Goal: Transaction & Acquisition: Purchase product/service

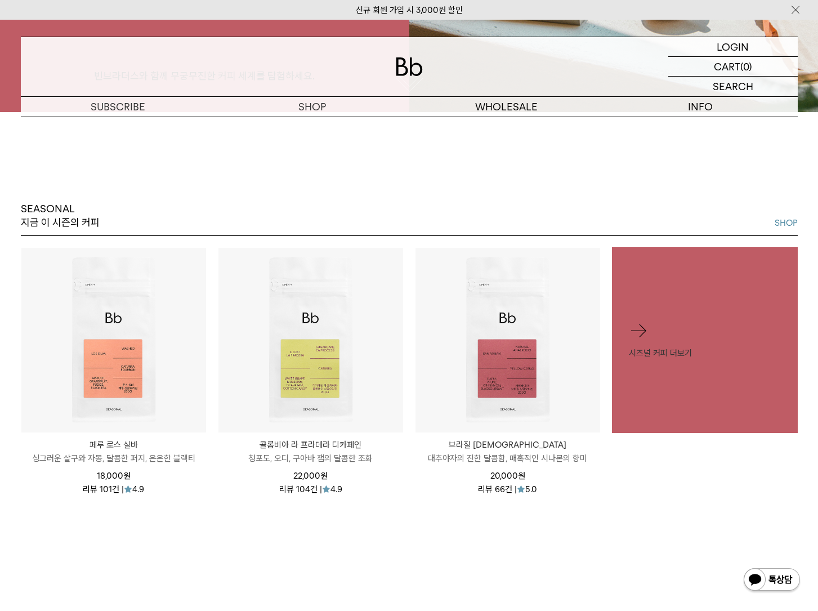
scroll to position [506, 0]
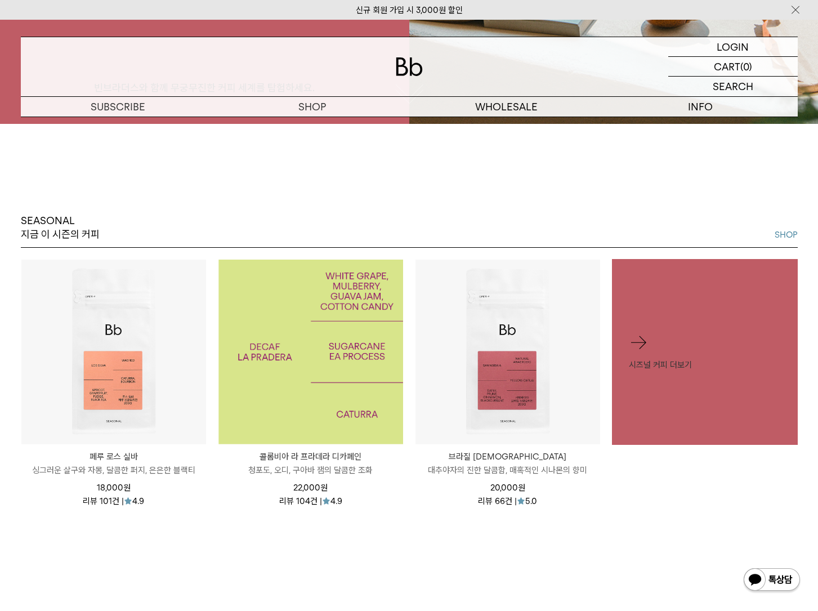
click at [397, 336] on img at bounding box center [310, 351] width 185 height 185
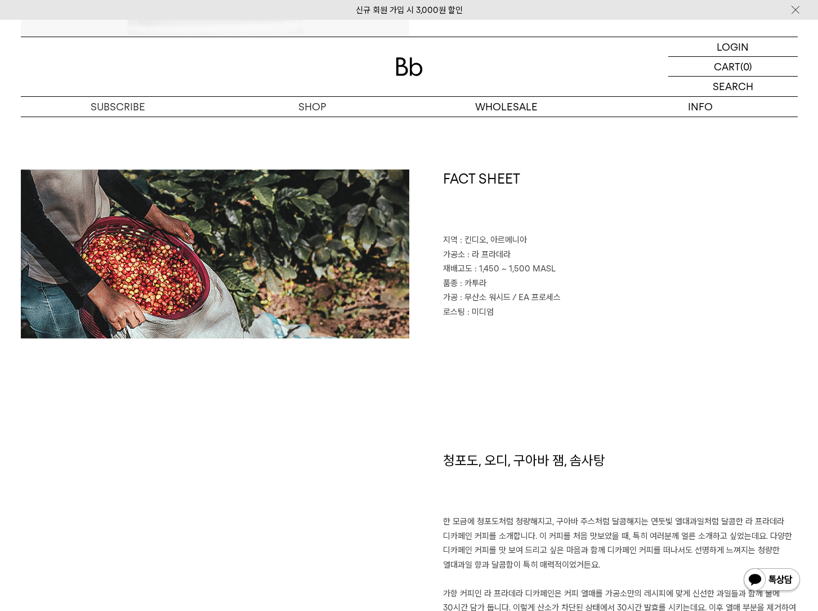
scroll to position [732, 0]
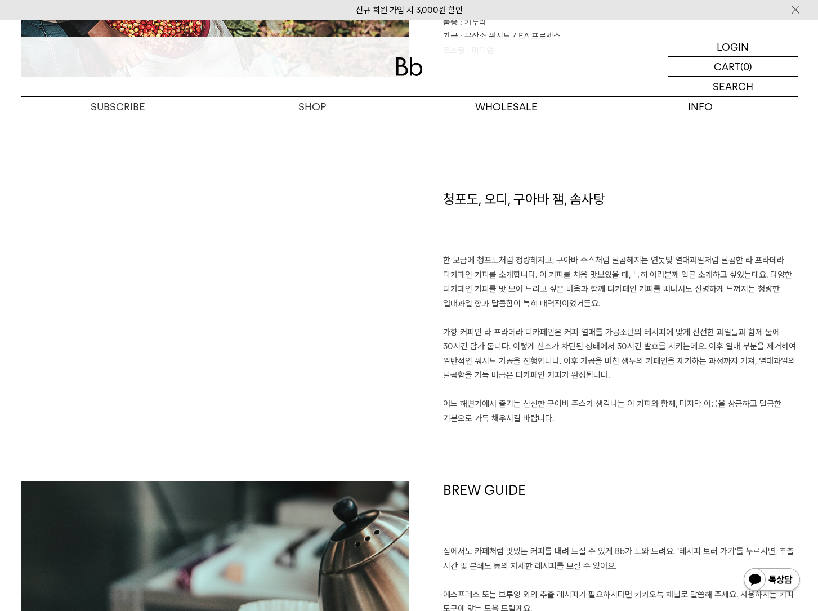
click at [603, 394] on p "한 모금에 청포도처럼 청량해지고, 구아바 주스처럼 달콤해지는 연둣빛 열대과일처럼 달콤한 라 프라데라 디카페인 커피를 소개합니다. 이 커피를 처…" at bounding box center [620, 339] width 355 height 172
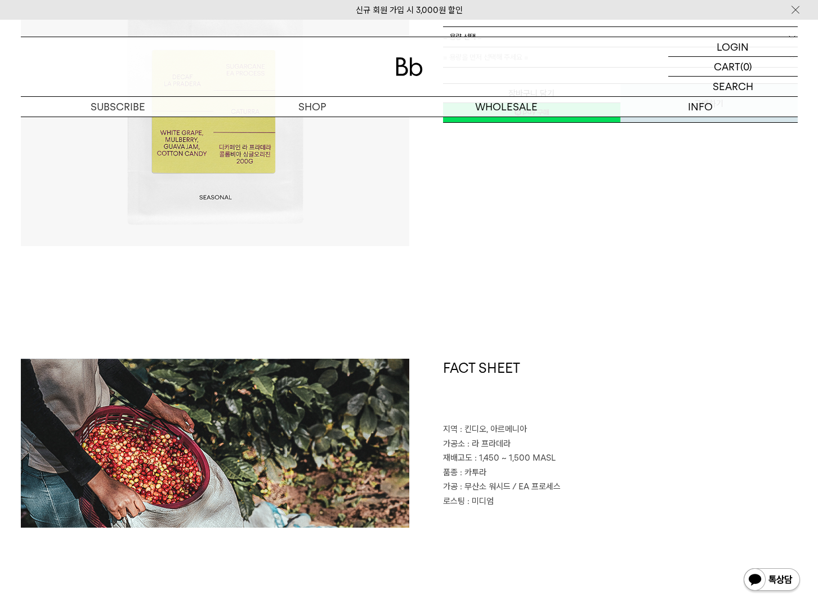
scroll to position [0, 0]
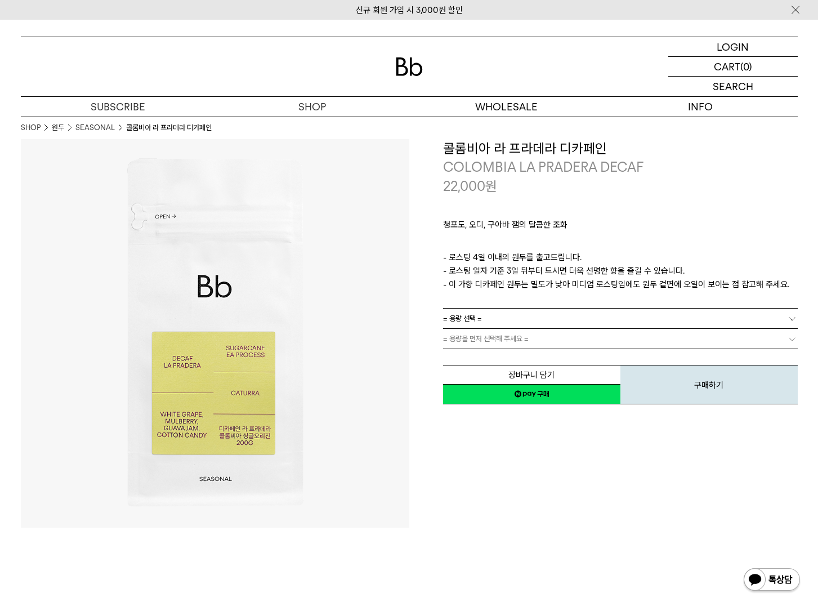
click at [415, 264] on div "**********" at bounding box center [603, 272] width 388 height 267
click at [539, 225] on p "청포도, 오디, 구아바 잼의 달콤한 조화" at bounding box center [620, 227] width 355 height 19
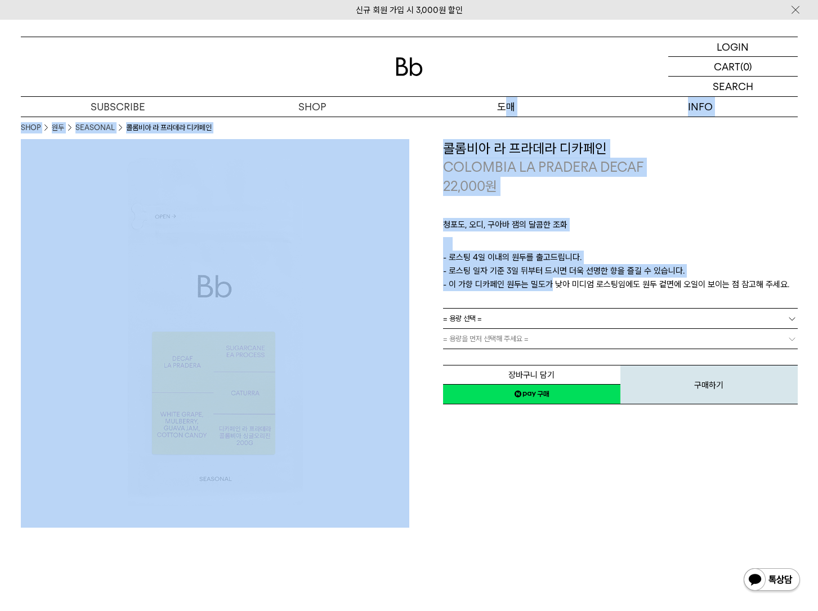
drag, startPoint x: 544, startPoint y: 291, endPoint x: 506, endPoint y: 133, distance: 163.0
click at [516, 216] on div "청포도, 오디, 구아바 잼의 달콤한 조화 ㅤ 로스팅 일자 안내 - 로스팅 4일 이내의 원두를 출고드립니다. - 로스팅 일자 기준 3일 뒤부터 …" at bounding box center [620, 251] width 355 height 113
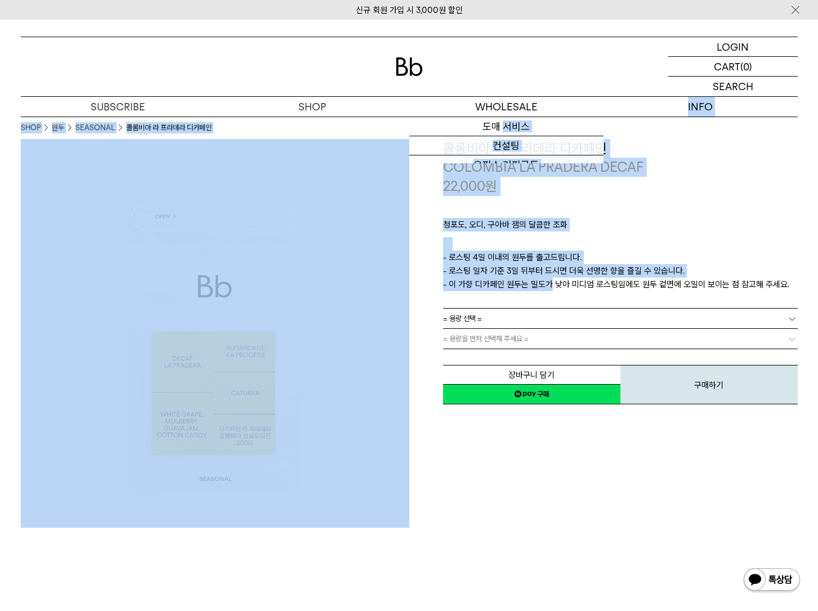
click at [516, 220] on p "청포도, 오디, 구아바 잼의 달콤한 조화" at bounding box center [620, 227] width 355 height 19
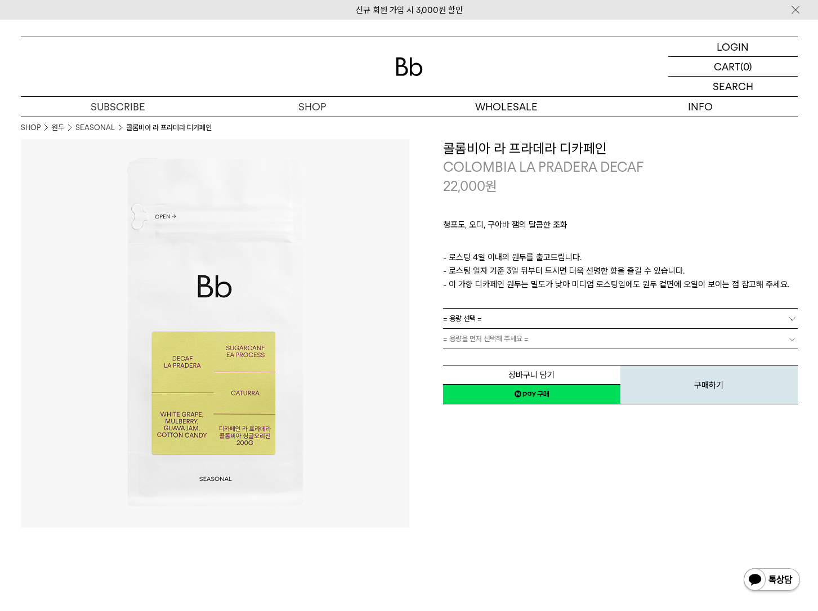
click at [521, 239] on p "ㅤ" at bounding box center [620, 244] width 355 height 14
click at [519, 232] on p "청포도, 오디, 구아바 잼의 달콤한 조화" at bounding box center [620, 227] width 355 height 19
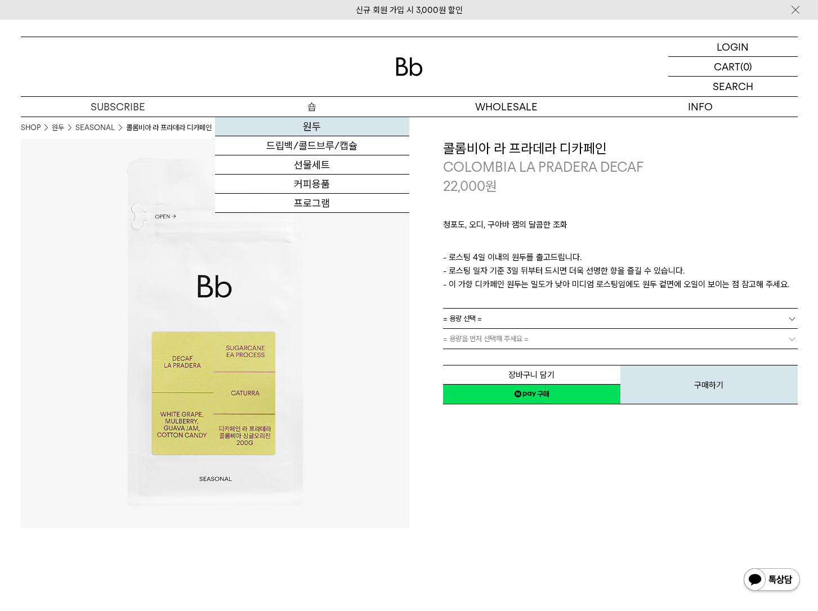
click at [318, 125] on link "원두" at bounding box center [312, 126] width 194 height 19
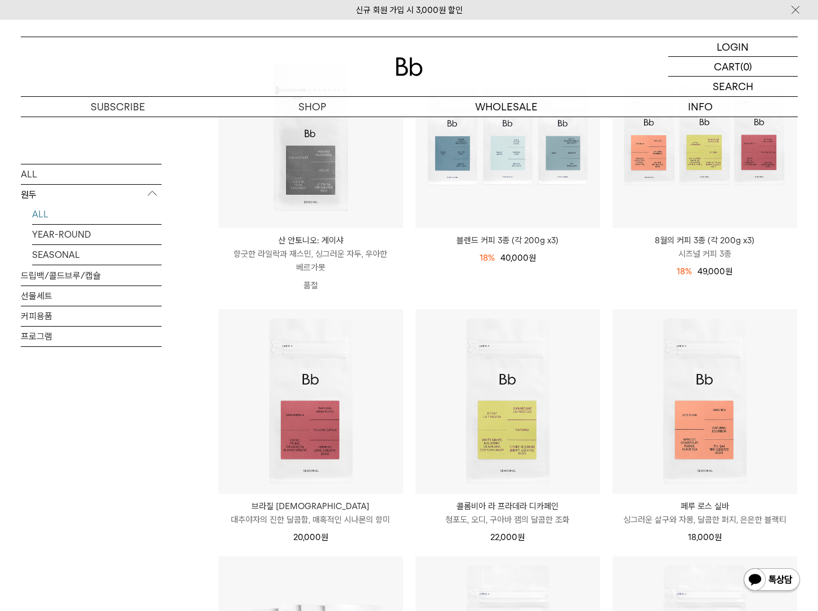
scroll to position [394, 0]
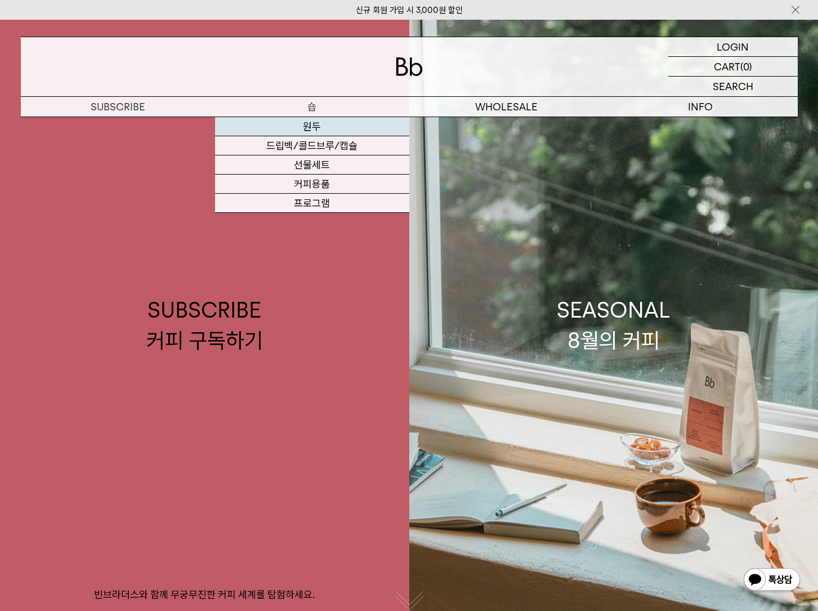
click at [316, 132] on link "원두" at bounding box center [312, 126] width 194 height 19
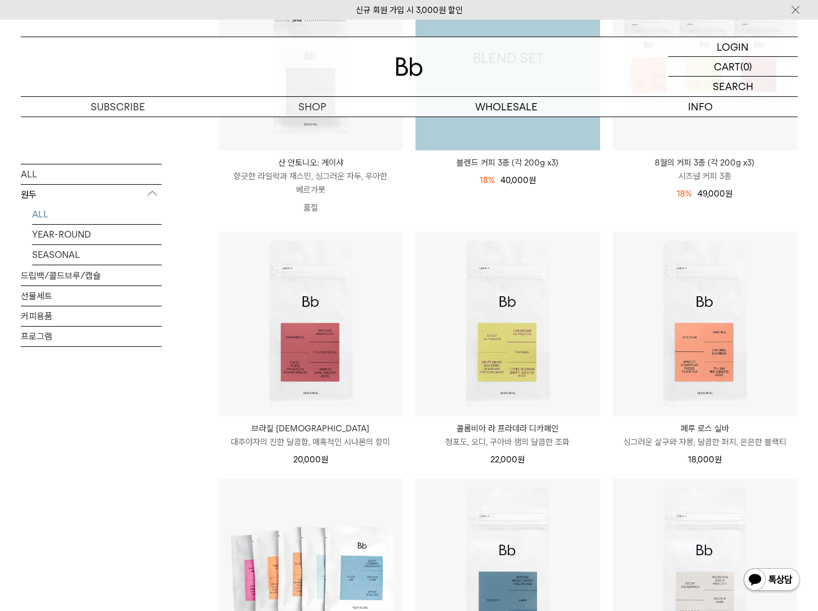
scroll to position [281, 0]
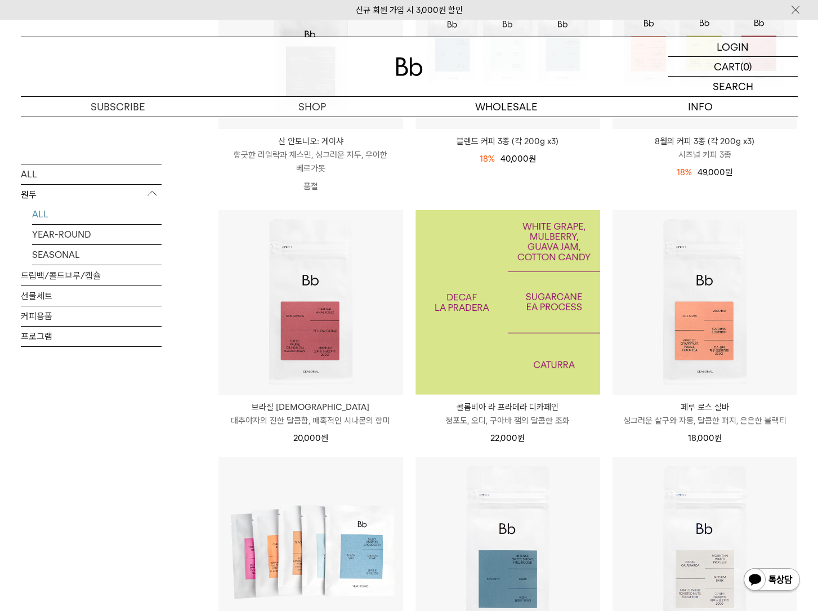
click at [479, 330] on img at bounding box center [507, 302] width 185 height 185
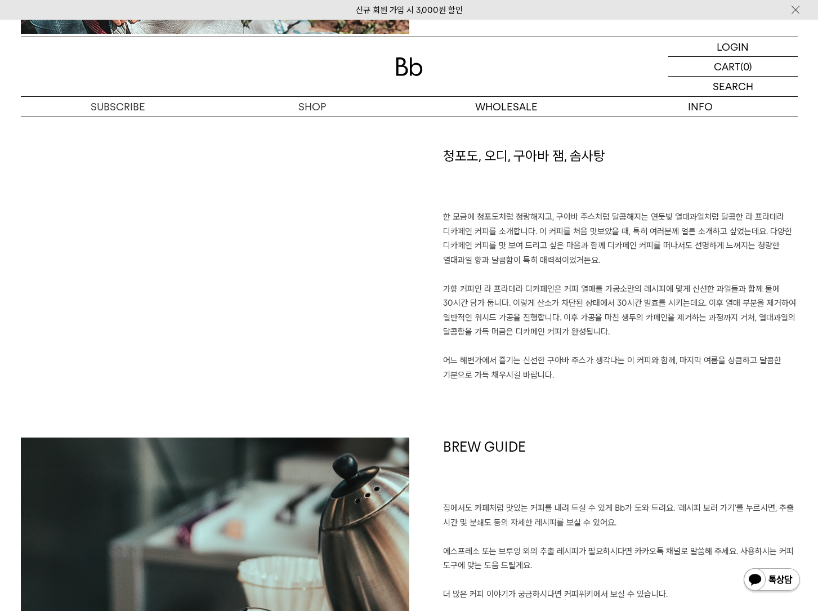
scroll to position [788, 0]
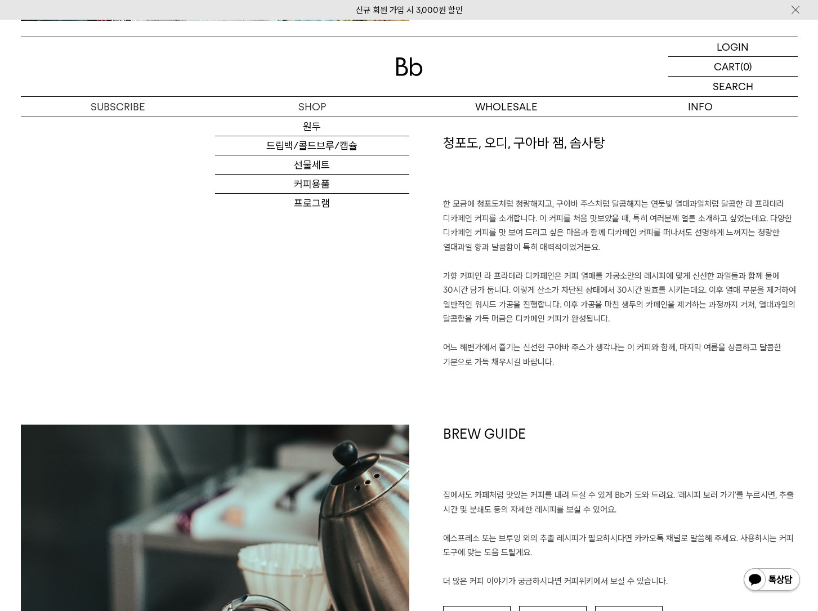
click at [302, 46] on div at bounding box center [409, 66] width 777 height 59
click at [289, 72] on div at bounding box center [409, 66] width 777 height 59
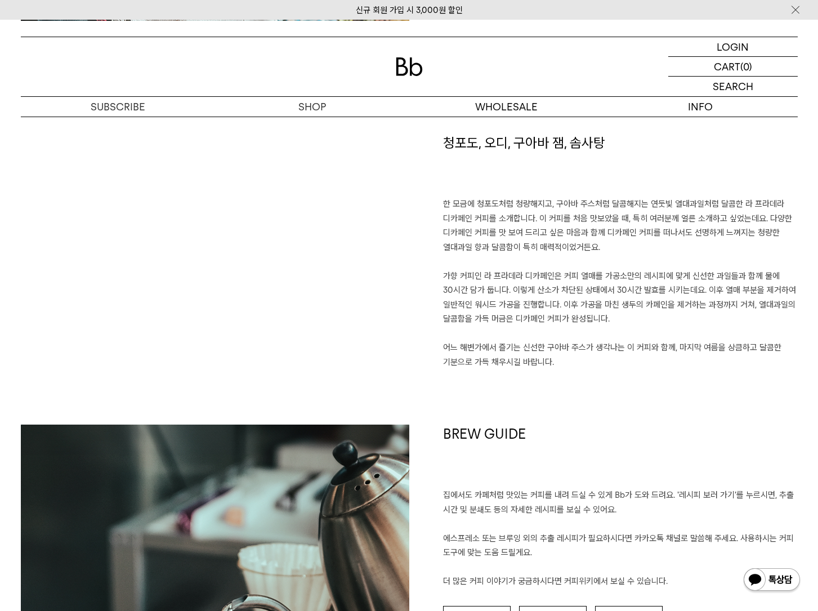
click at [605, 254] on p "한 모금에 청포도처럼 청량해지고, 구아바 주스처럼 달콤해지는 연둣빛 열대과일처럼 달콤한 라 프라데라 디카페인 커피를 소개합니다. 이 커피를 처…" at bounding box center [620, 283] width 355 height 172
